Goal: Task Accomplishment & Management: Manage account settings

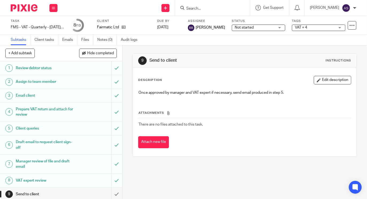
click at [199, 5] on form at bounding box center [214, 8] width 57 height 7
click at [198, 7] on input "Search" at bounding box center [210, 8] width 48 height 5
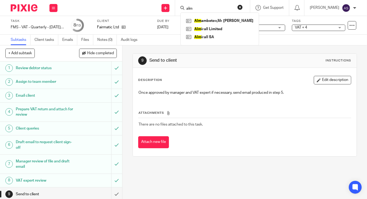
type input "alm"
click at [204, 29] on link at bounding box center [220, 29] width 70 height 8
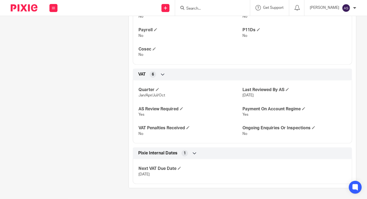
scroll to position [601, 0]
click at [181, 110] on span at bounding box center [181, 108] width 3 height 3
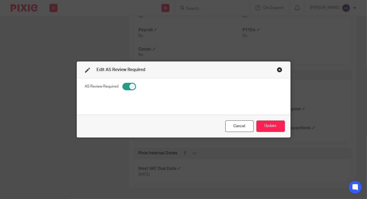
click at [124, 88] on input "checkbox" at bounding box center [129, 86] width 14 height 7
checkbox input "false"
click at [269, 127] on button "Update" at bounding box center [270, 125] width 29 height 11
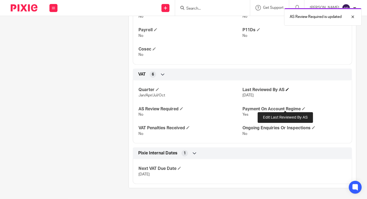
click at [286, 91] on span at bounding box center [287, 89] width 3 height 3
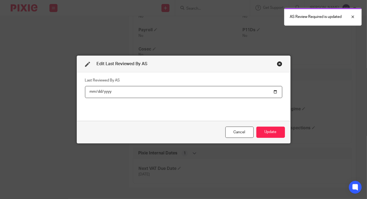
click at [272, 91] on input "[DATE]" at bounding box center [183, 92] width 197 height 12
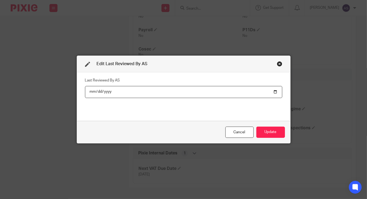
type input "[DATE]"
click at [270, 128] on button "Update" at bounding box center [270, 132] width 29 height 11
